Goal: Task Accomplishment & Management: Complete application form

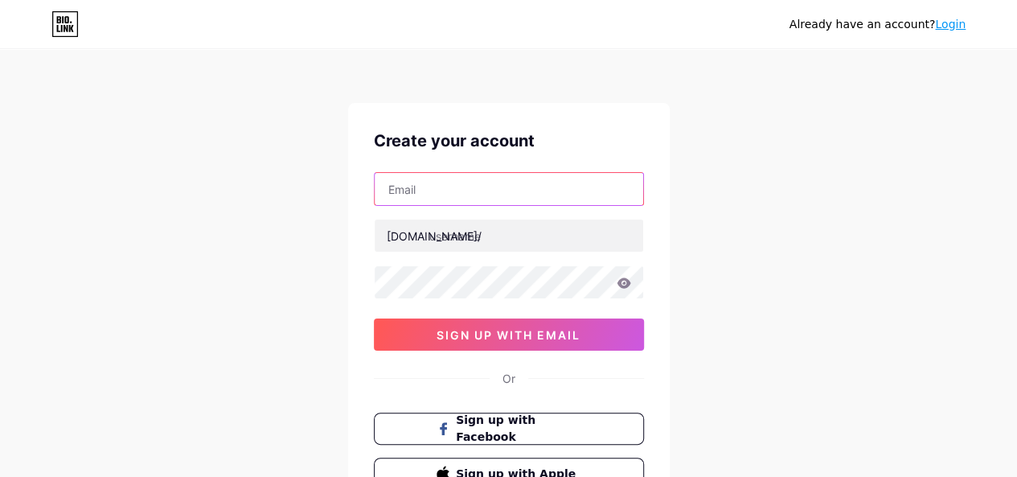
click at [452, 191] on input "text" at bounding box center [509, 189] width 269 height 32
type input "[EMAIL_ADDRESS][DOMAIN_NAME]"
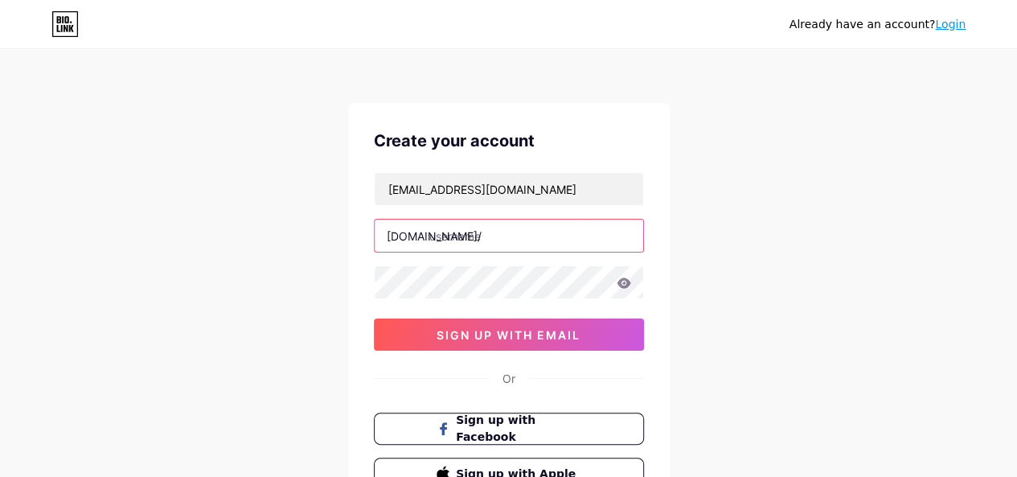
click at [456, 238] on input "text" at bounding box center [509, 236] width 269 height 32
click at [487, 234] on input "text" at bounding box center [509, 236] width 269 height 32
paste input "privatechaufservice"
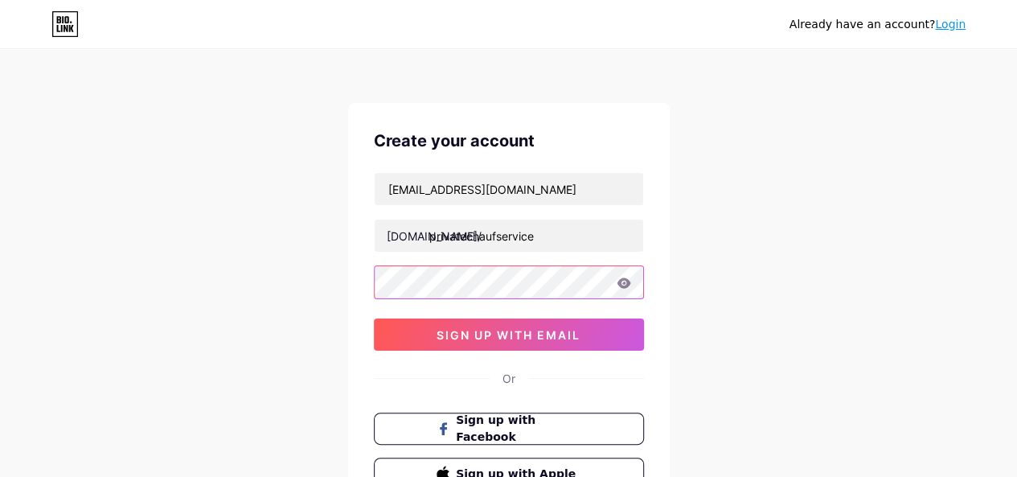
type input "privatechaufservice"
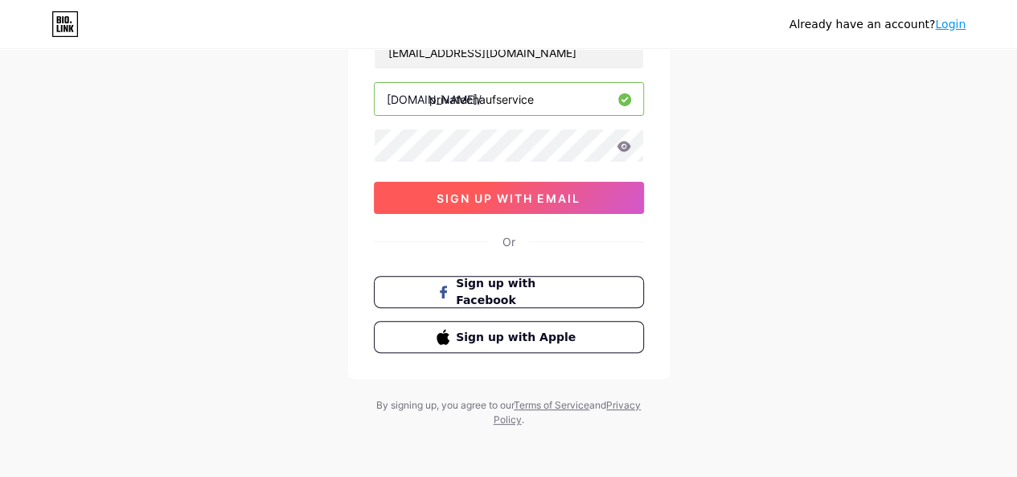
click at [516, 196] on span "sign up with email" at bounding box center [509, 198] width 144 height 14
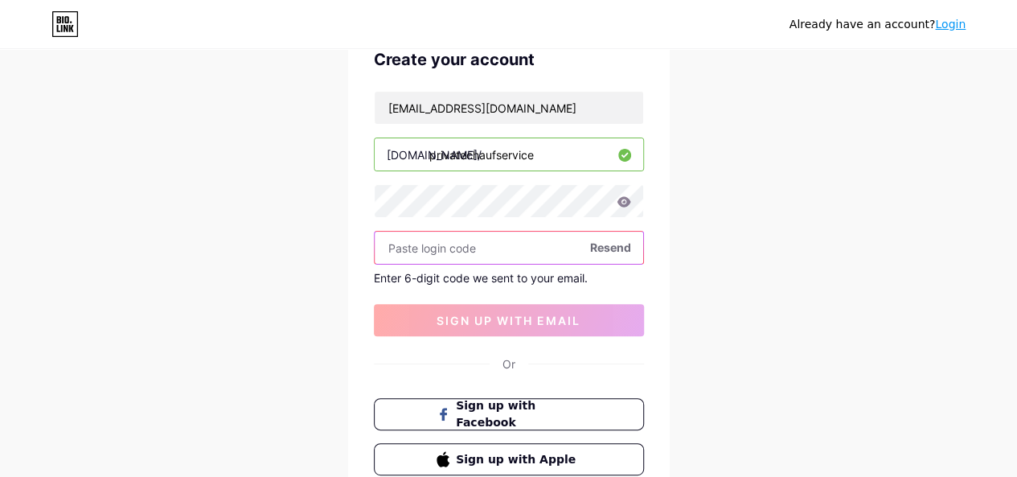
scroll to position [0, 0]
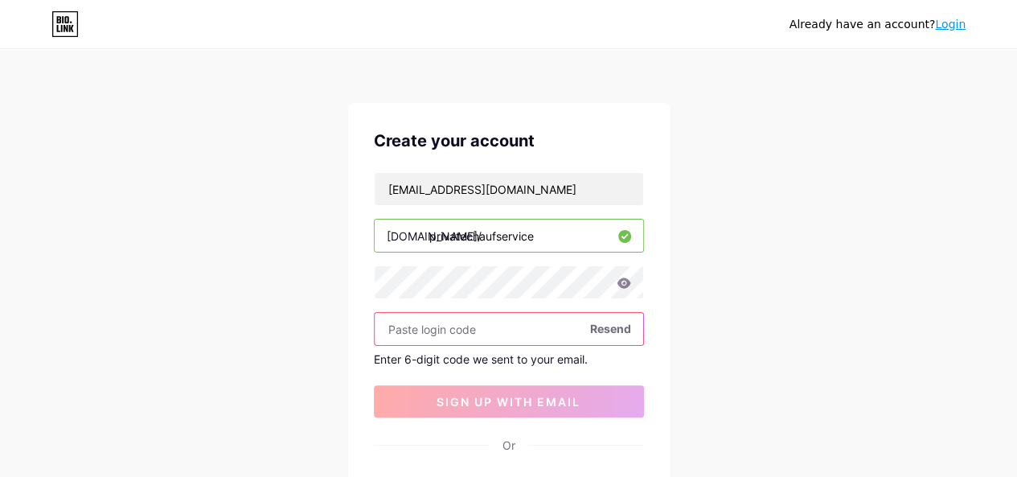
click at [444, 326] on input "text" at bounding box center [509, 329] width 269 height 32
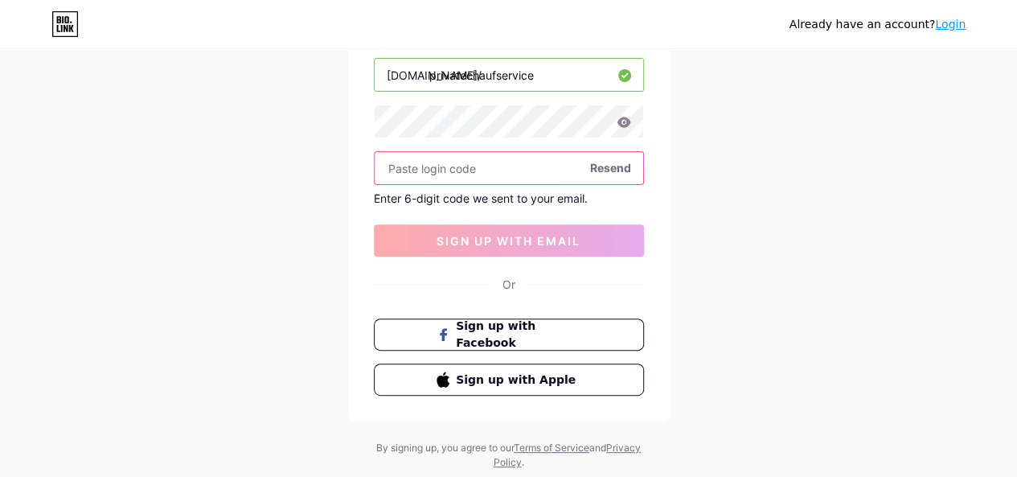
click at [426, 164] on input "text" at bounding box center [509, 168] width 269 height 32
click at [599, 170] on span "Resend" at bounding box center [610, 167] width 41 height 17
drag, startPoint x: 417, startPoint y: 165, endPoint x: 765, endPoint y: 157, distance: 349.1
click at [417, 165] on input "text" at bounding box center [509, 168] width 269 height 32
click at [463, 171] on input "text" at bounding box center [509, 168] width 269 height 32
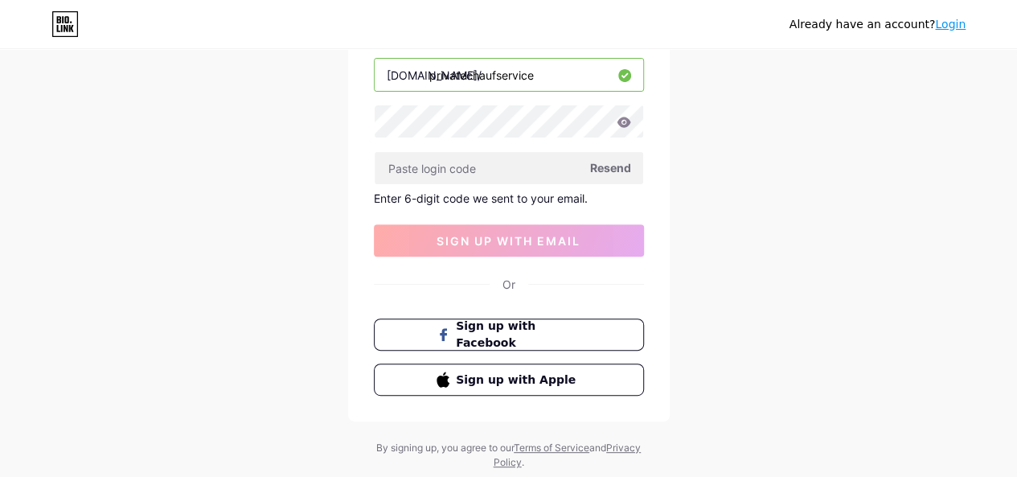
click at [614, 172] on span "Resend" at bounding box center [610, 167] width 41 height 17
click at [458, 158] on input "text" at bounding box center [509, 168] width 269 height 32
